Goal: Information Seeking & Learning: Find specific fact

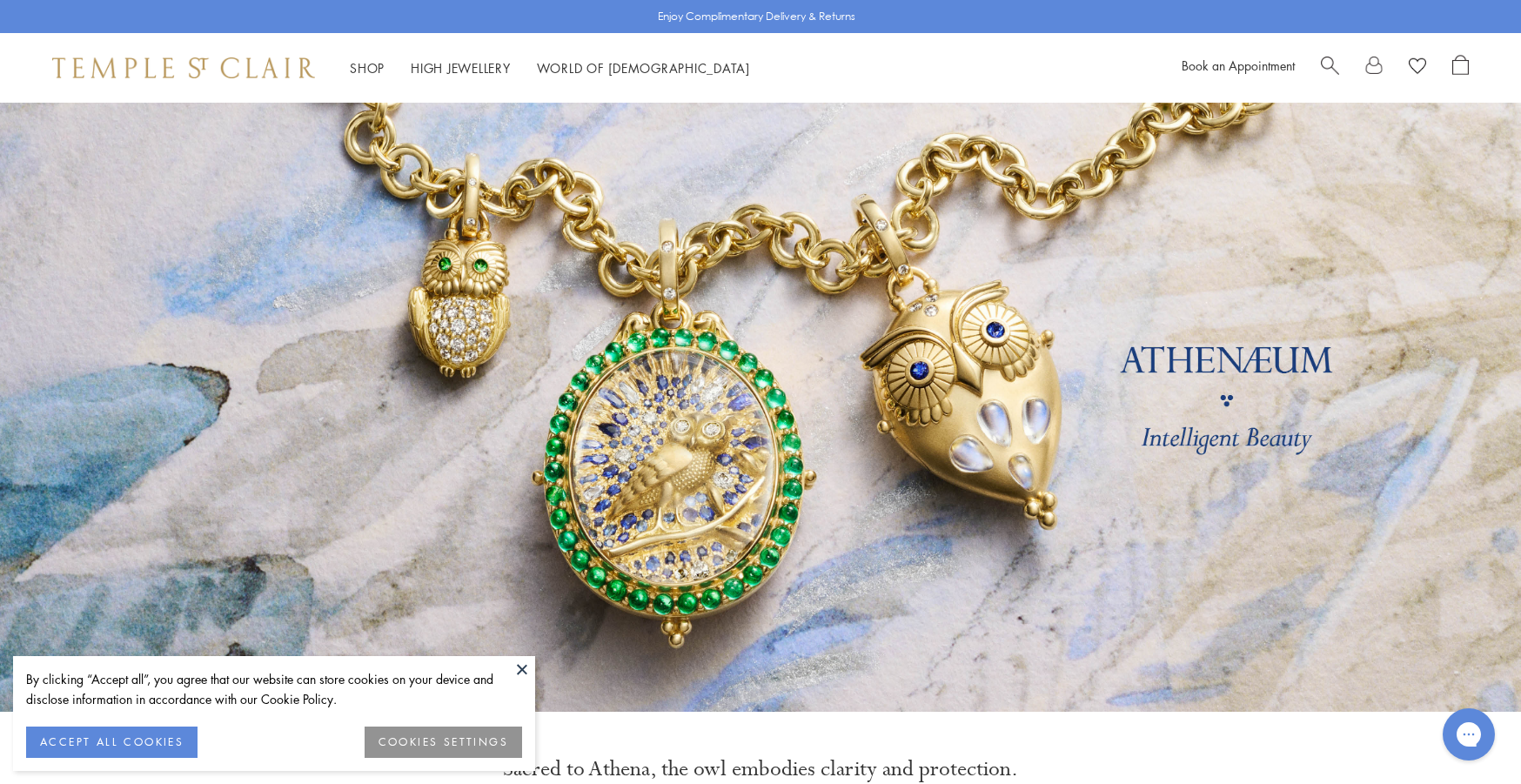
click at [1339, 74] on div at bounding box center [1394, 68] width 148 height 26
click at [1330, 73] on span "Search" at bounding box center [1330, 64] width 19 height 19
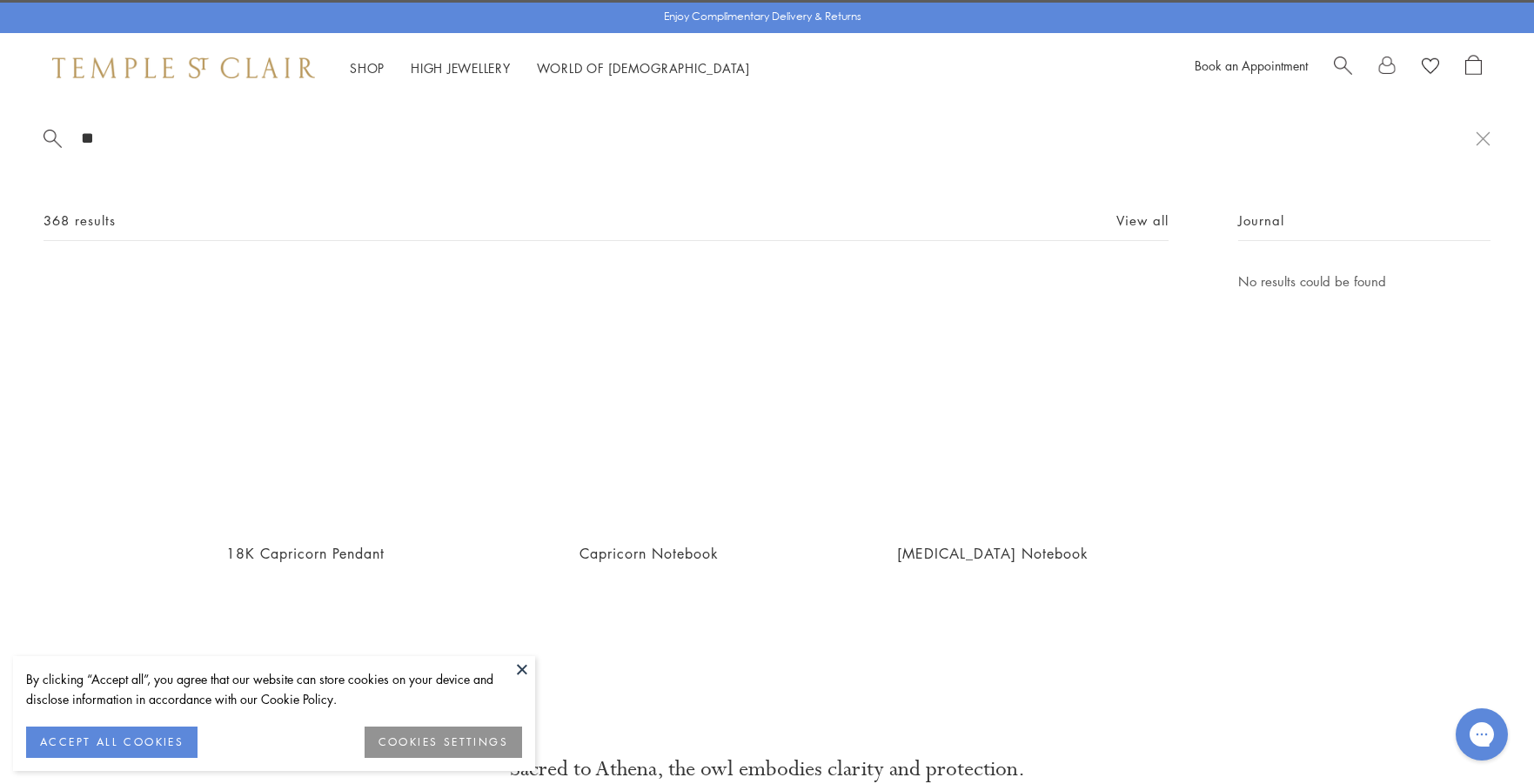
type input "*"
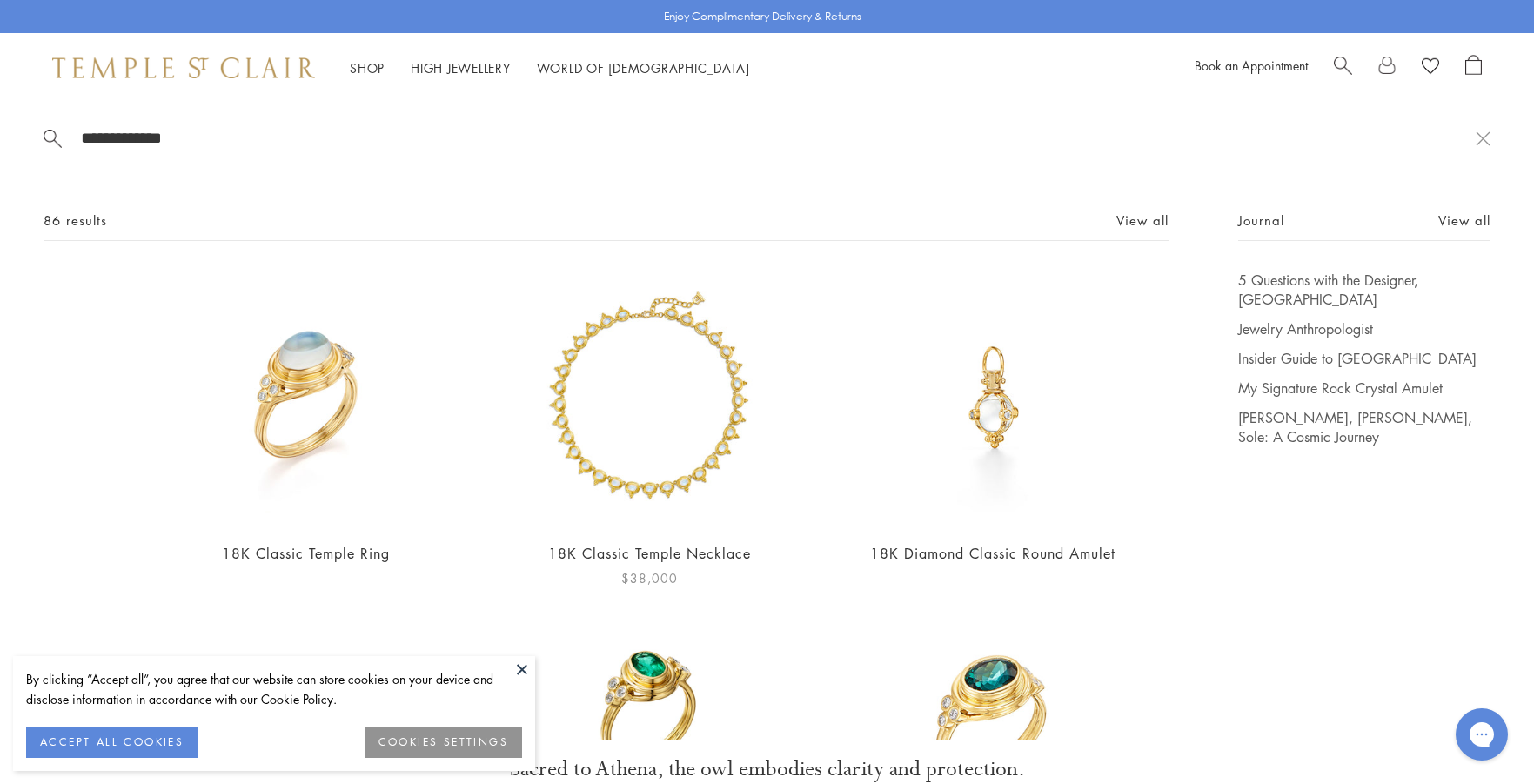
type input "**********"
click at [599, 504] on img at bounding box center [650, 399] width 257 height 257
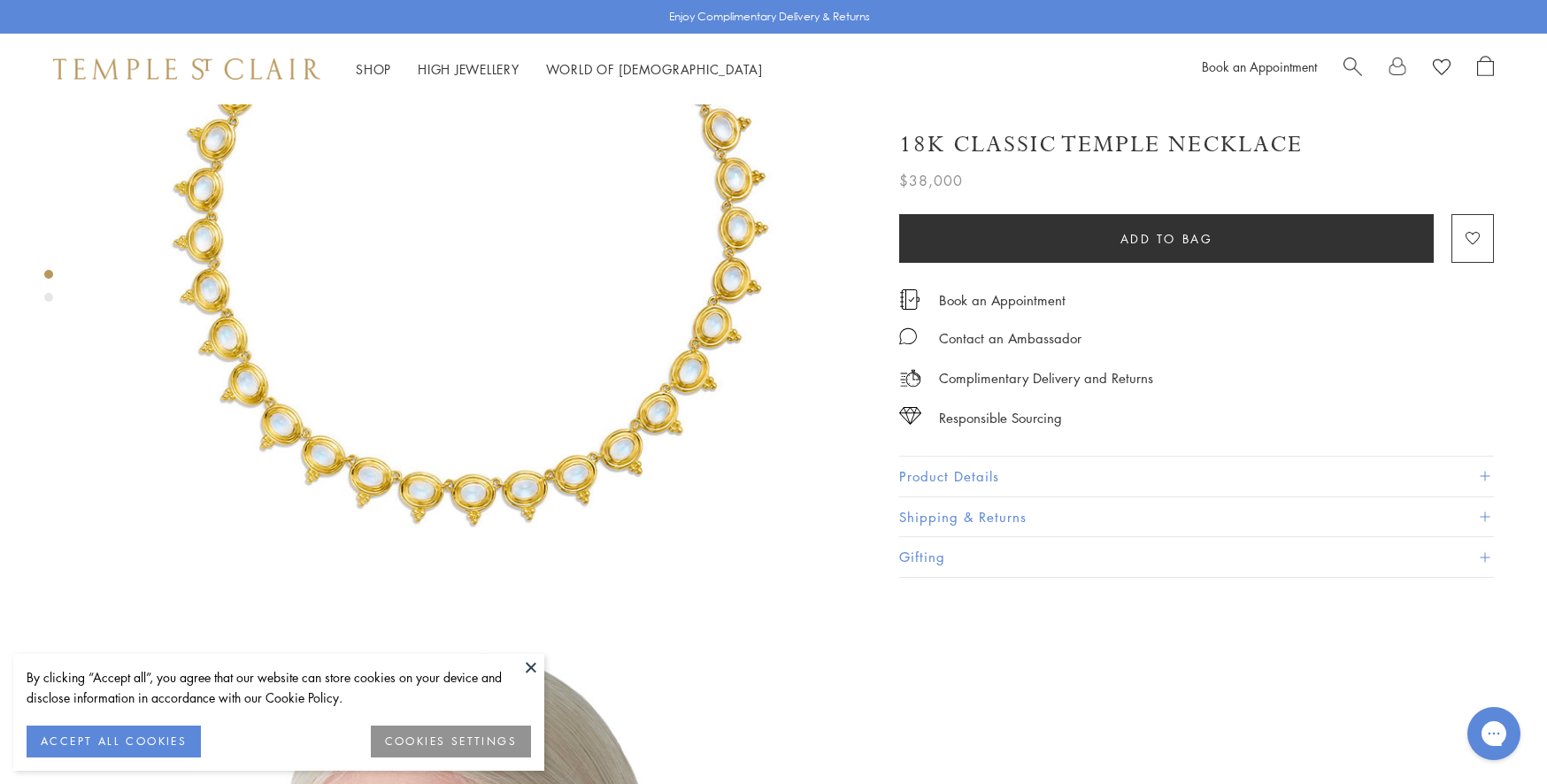
click at [920, 472] on button "Product Details" at bounding box center [1196, 476] width 595 height 40
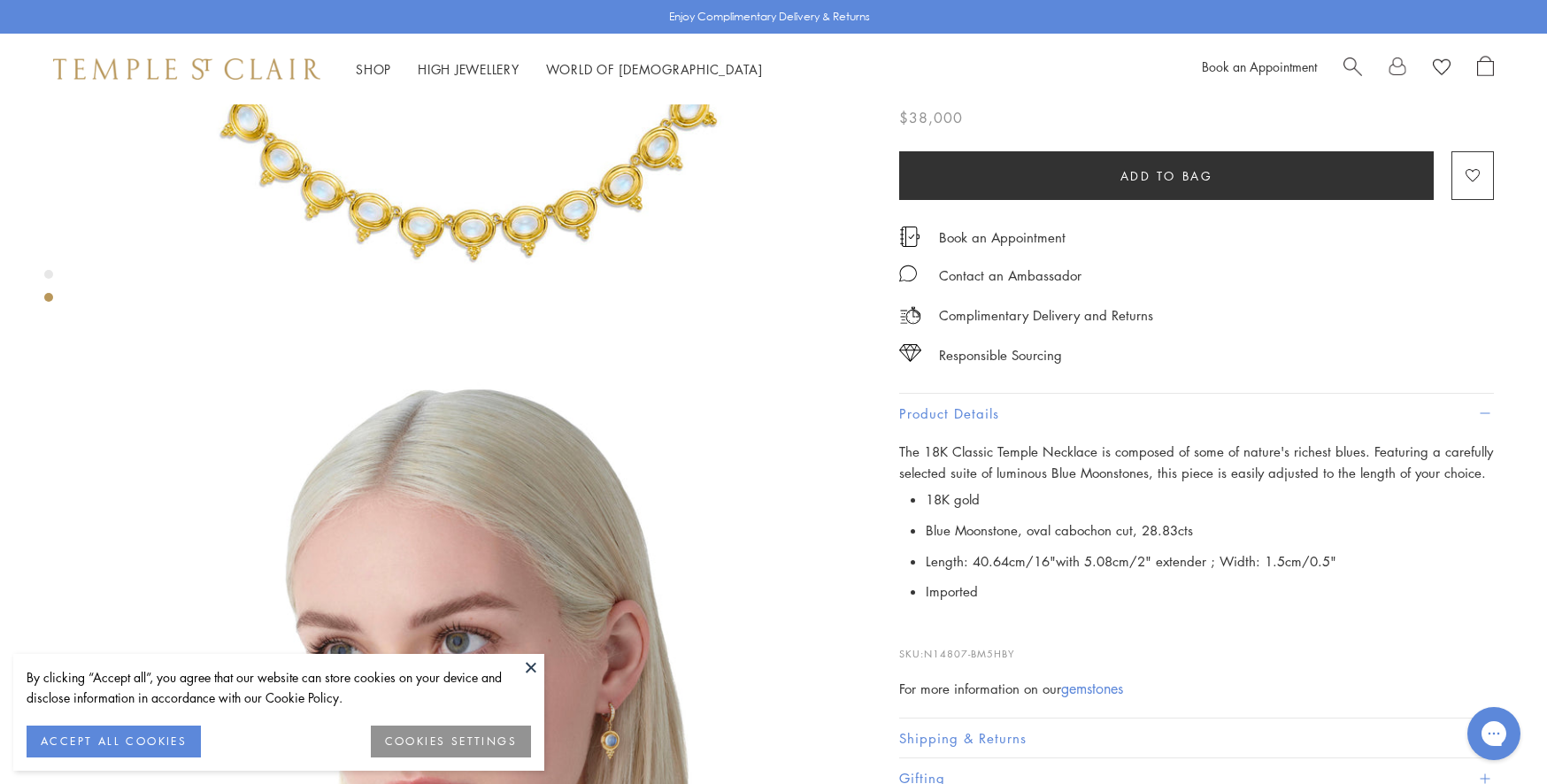
scroll to position [531, 0]
drag, startPoint x: 926, startPoint y: 647, endPoint x: 964, endPoint y: 650, distance: 38.1
click at [964, 650] on span "N14807-BM5HBY" at bounding box center [969, 653] width 91 height 13
copy span "N1480"
